Goal: Find specific page/section: Find specific page/section

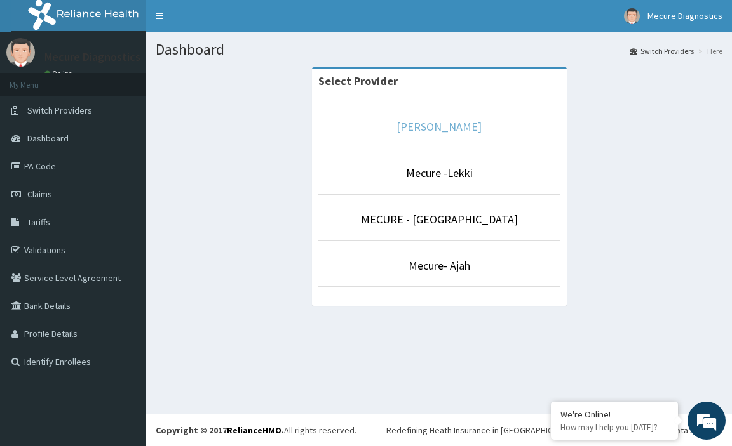
click at [438, 130] on link "[PERSON_NAME]" at bounding box center [438, 126] width 85 height 15
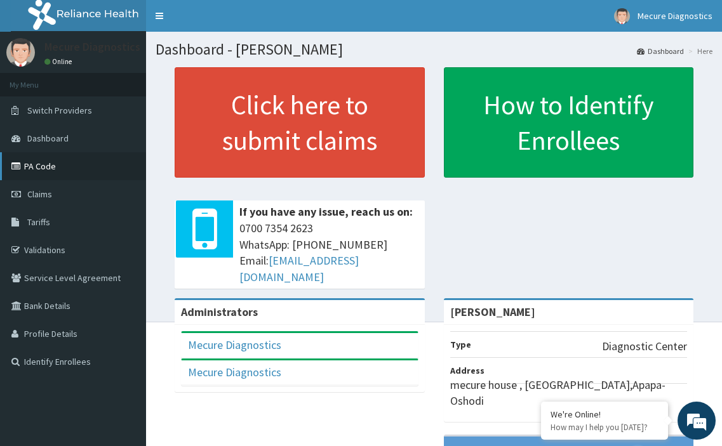
click at [55, 166] on link "PA Code" at bounding box center [73, 166] width 146 height 28
